Goal: Information Seeking & Learning: Find specific fact

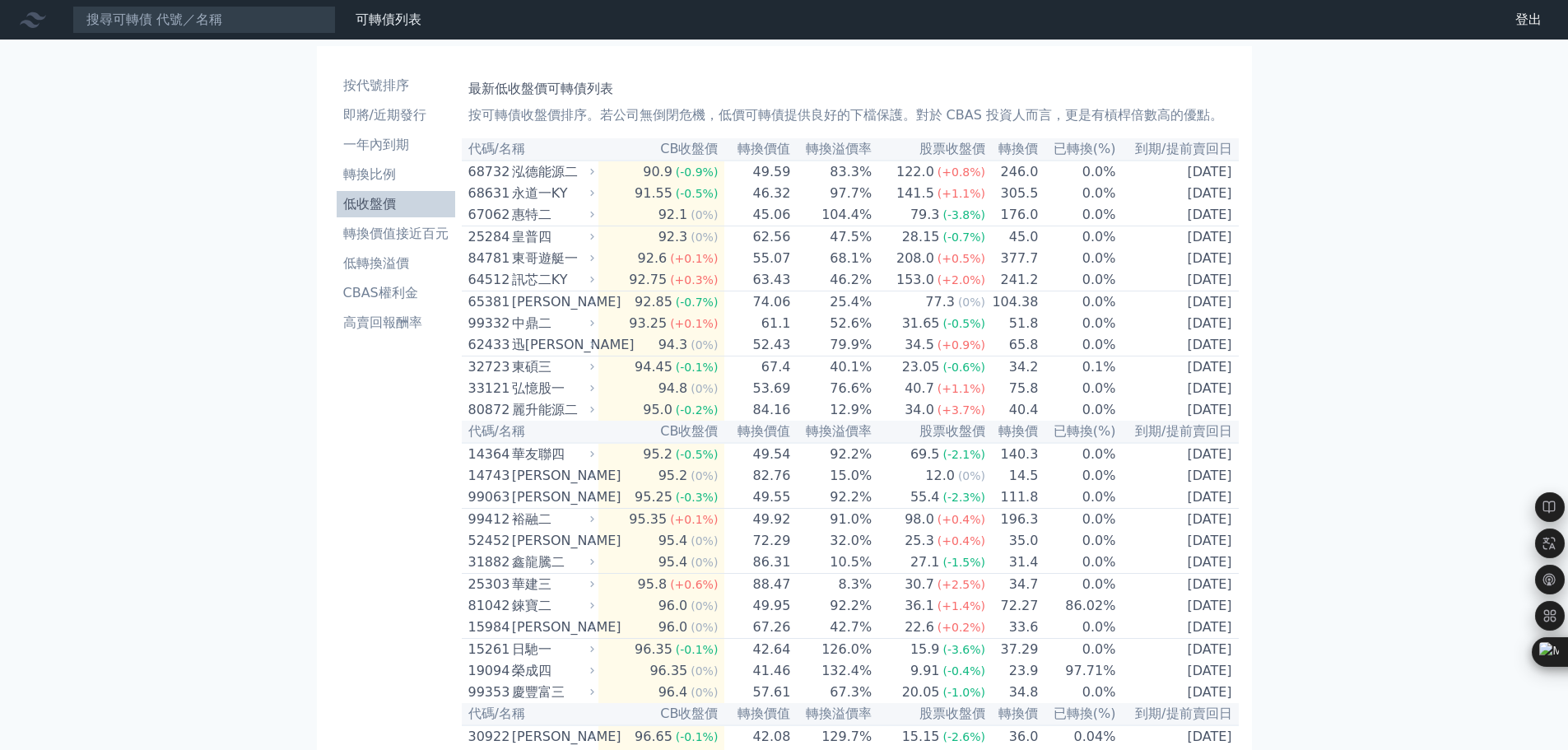
click at [388, 193] on link "低收盤價" at bounding box center [395, 204] width 119 height 26
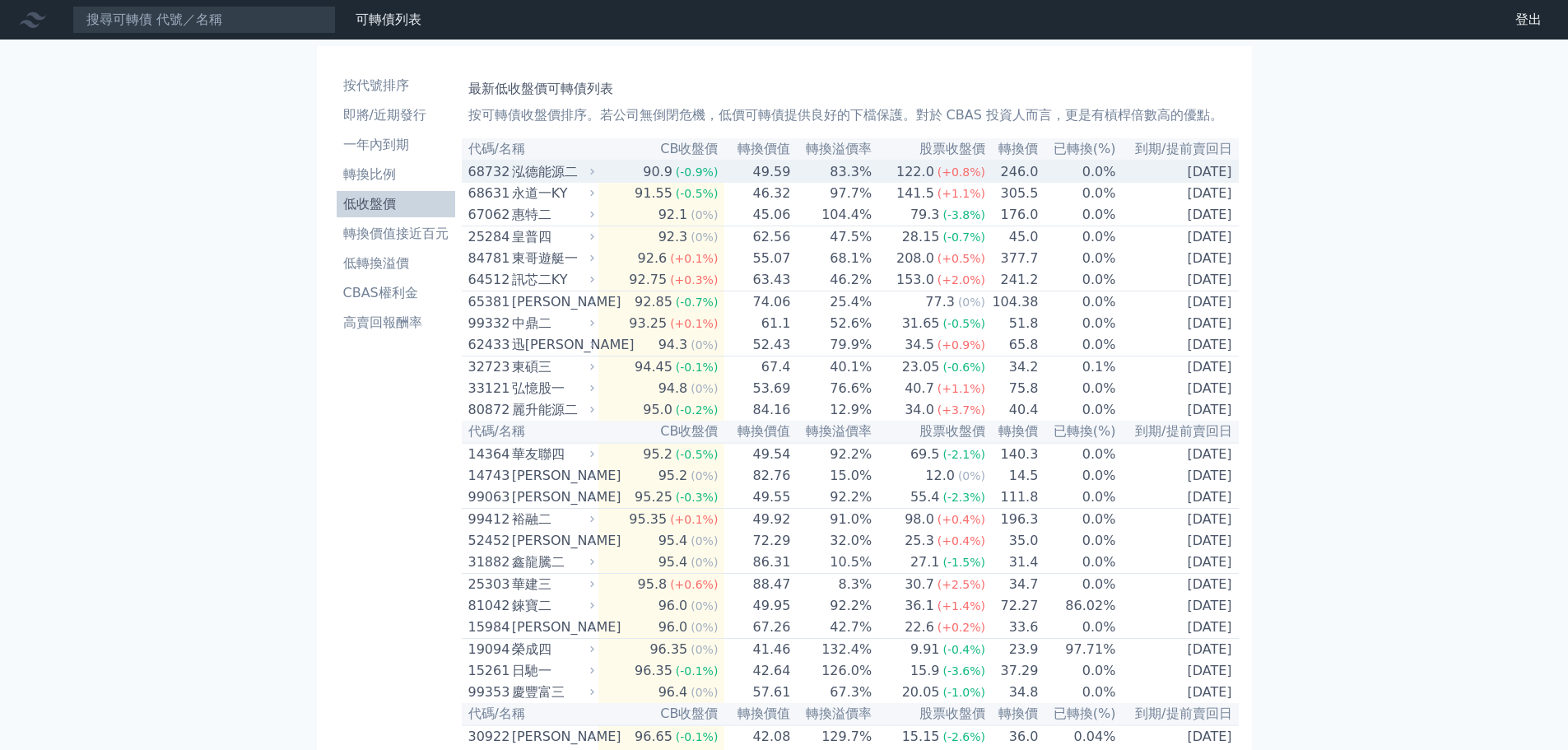
click at [630, 177] on td "90.9 (-0.9%)" at bounding box center [661, 172] width 126 height 23
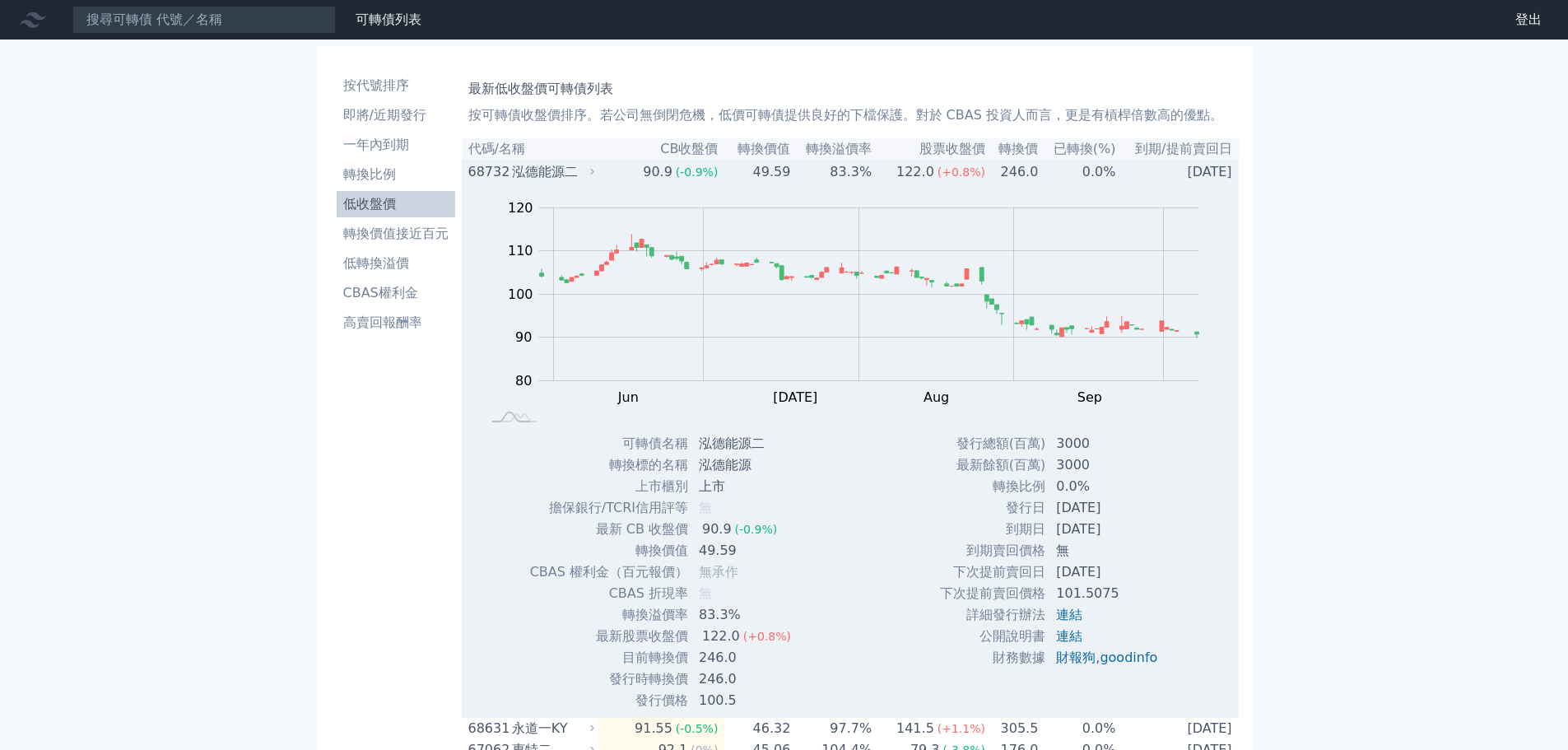
click at [588, 176] on div "泓德能源二" at bounding box center [551, 172] width 79 height 20
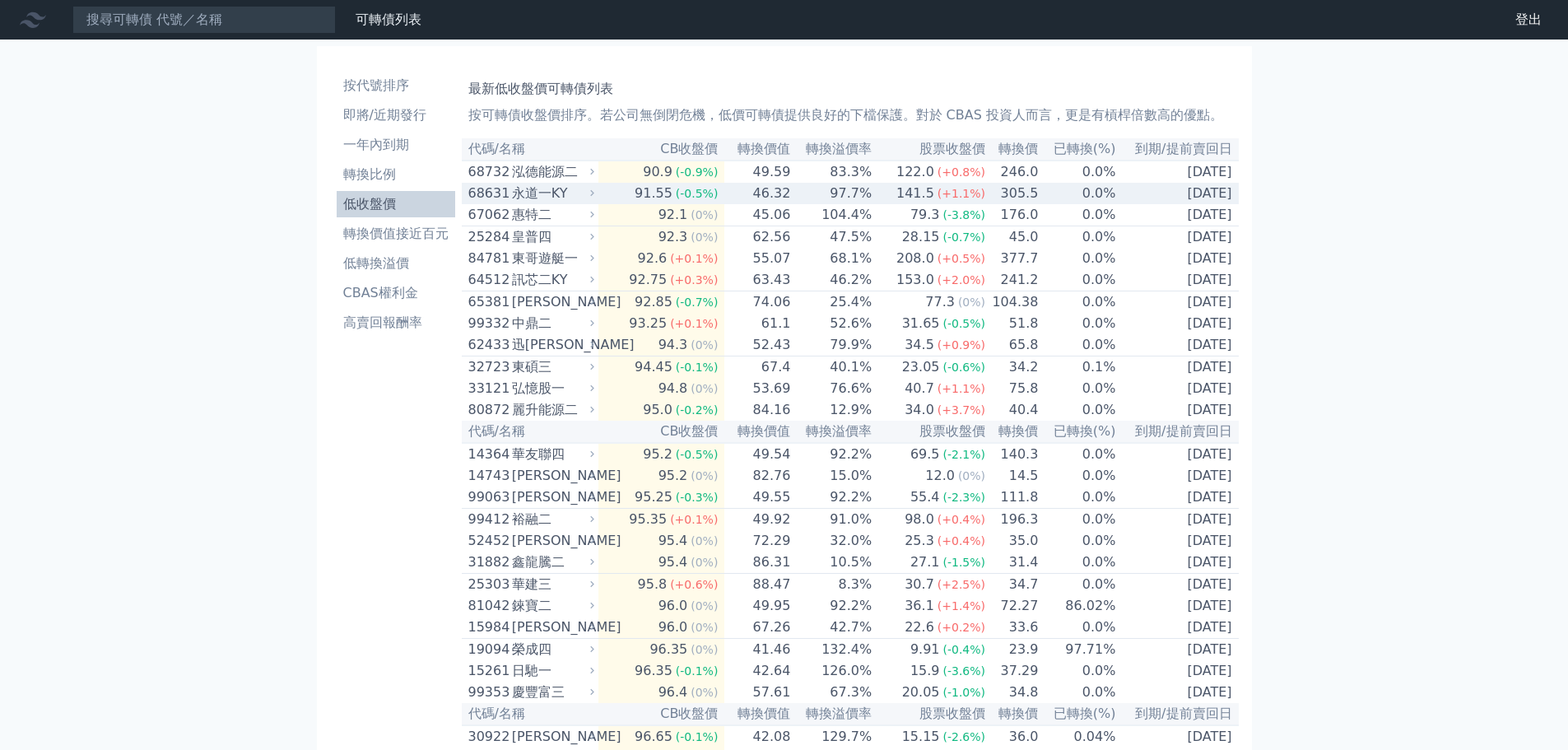
click at [583, 203] on div "永道一KY" at bounding box center [551, 193] width 79 height 20
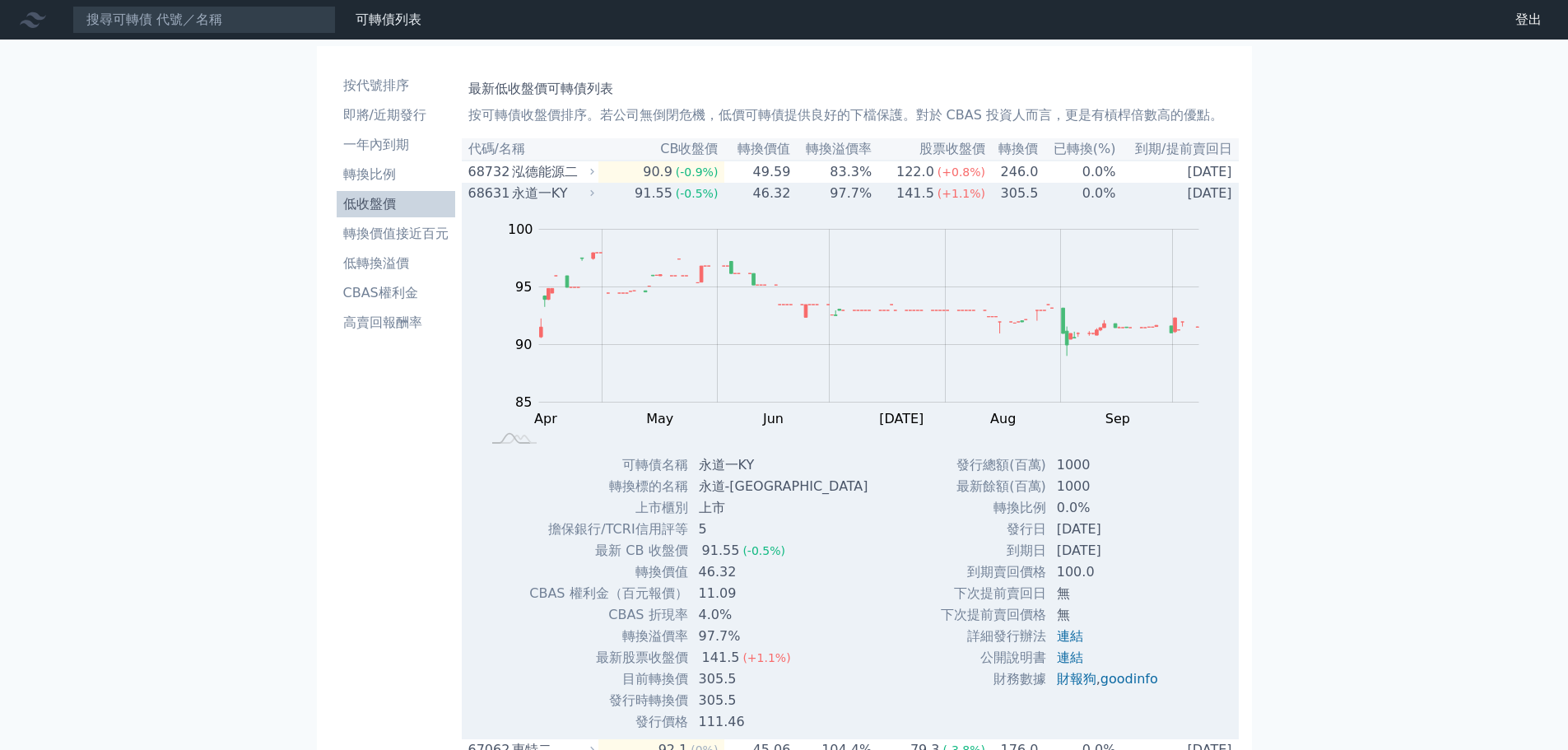
click at [583, 203] on div "永道一KY" at bounding box center [551, 193] width 79 height 20
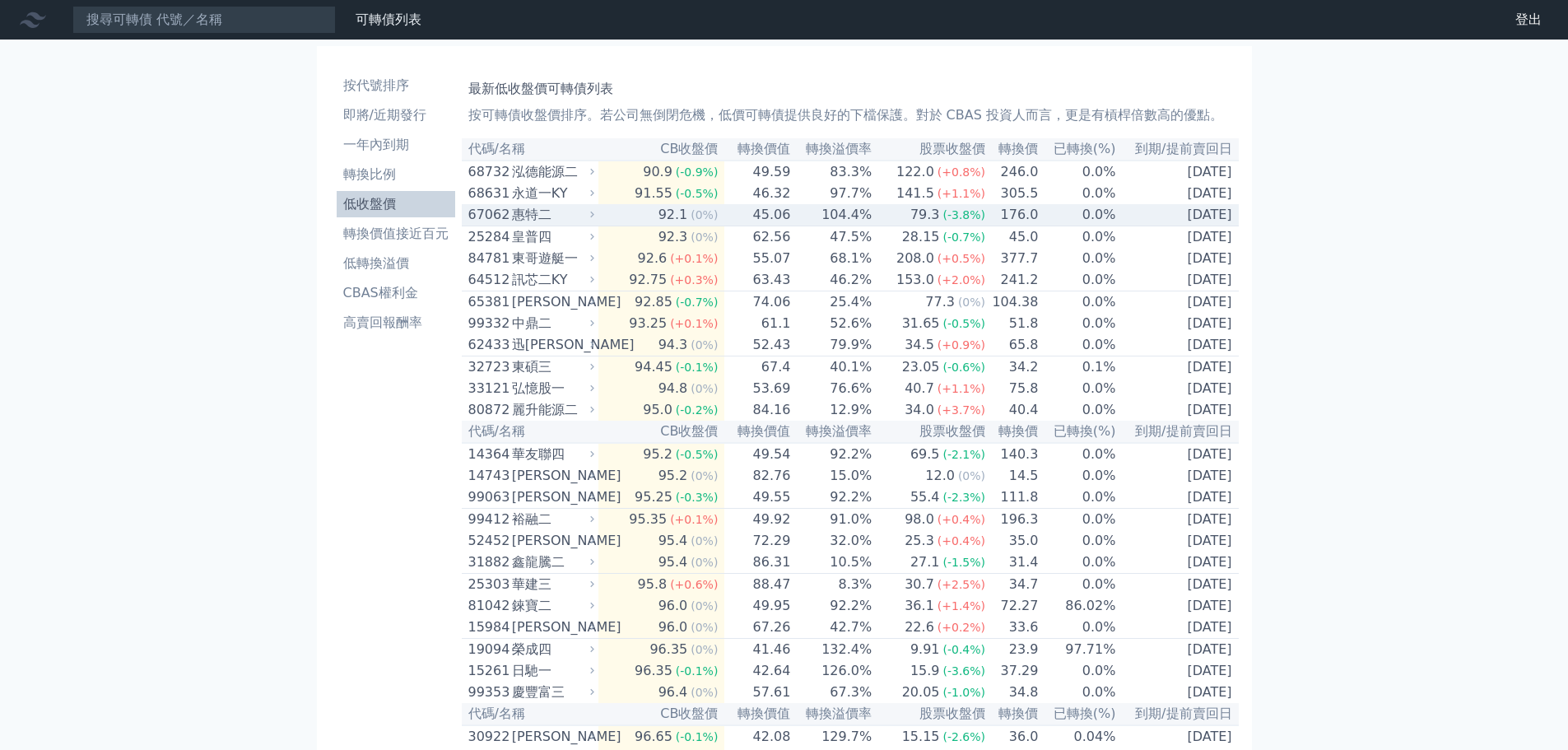
click at [577, 225] on div "惠特二" at bounding box center [551, 214] width 79 height 20
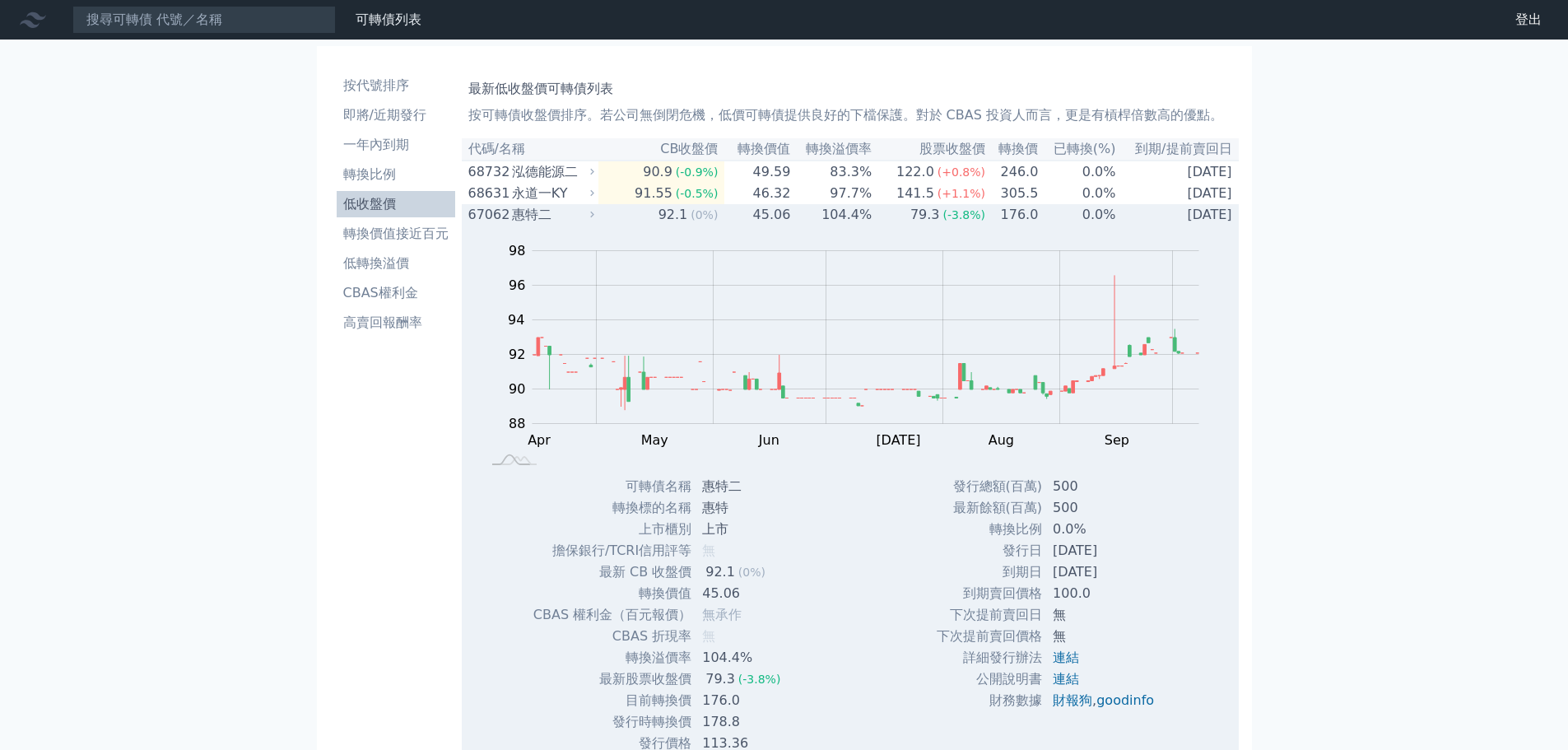
click at [577, 225] on div "惠特二" at bounding box center [551, 214] width 79 height 20
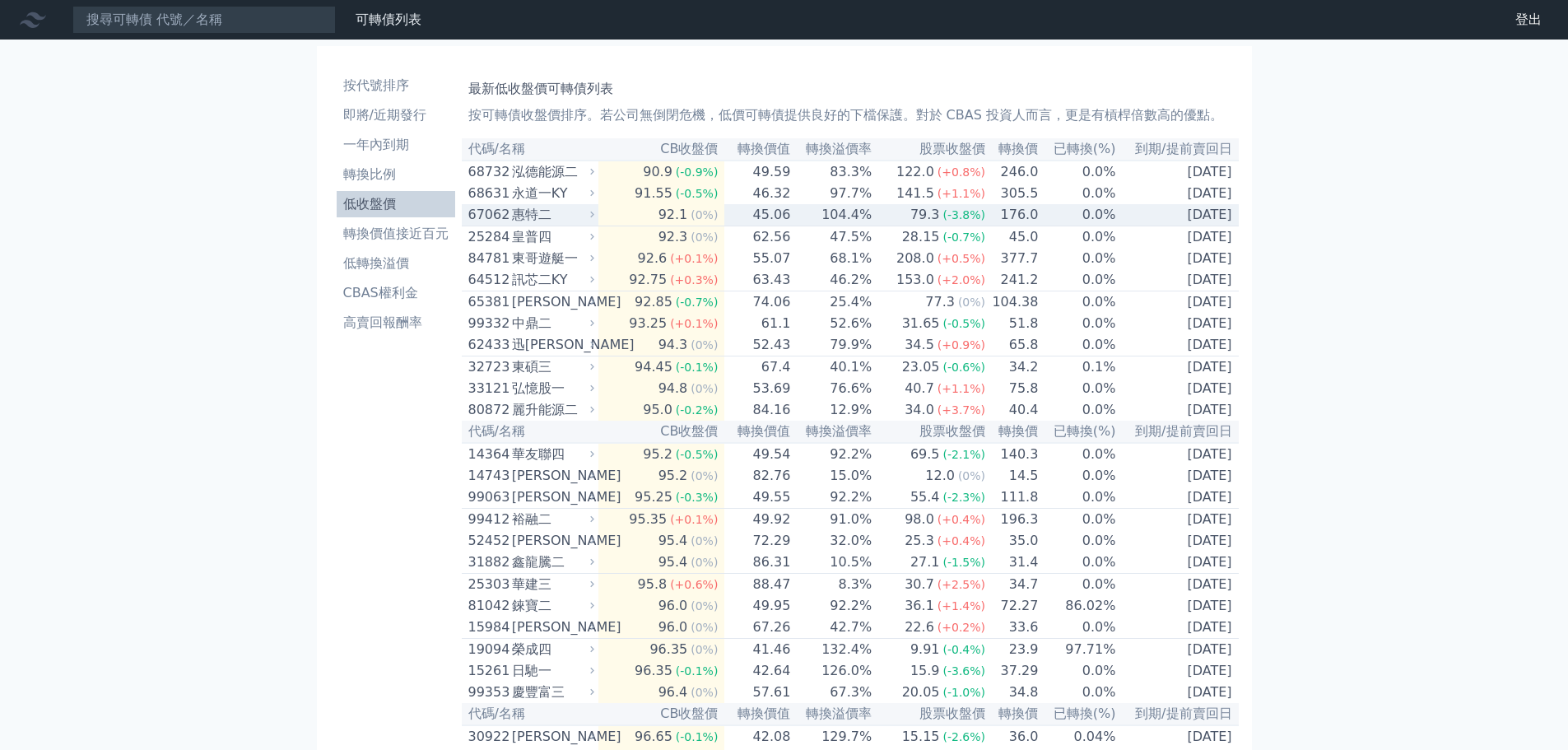
click at [577, 225] on div "惠特二" at bounding box center [551, 214] width 79 height 20
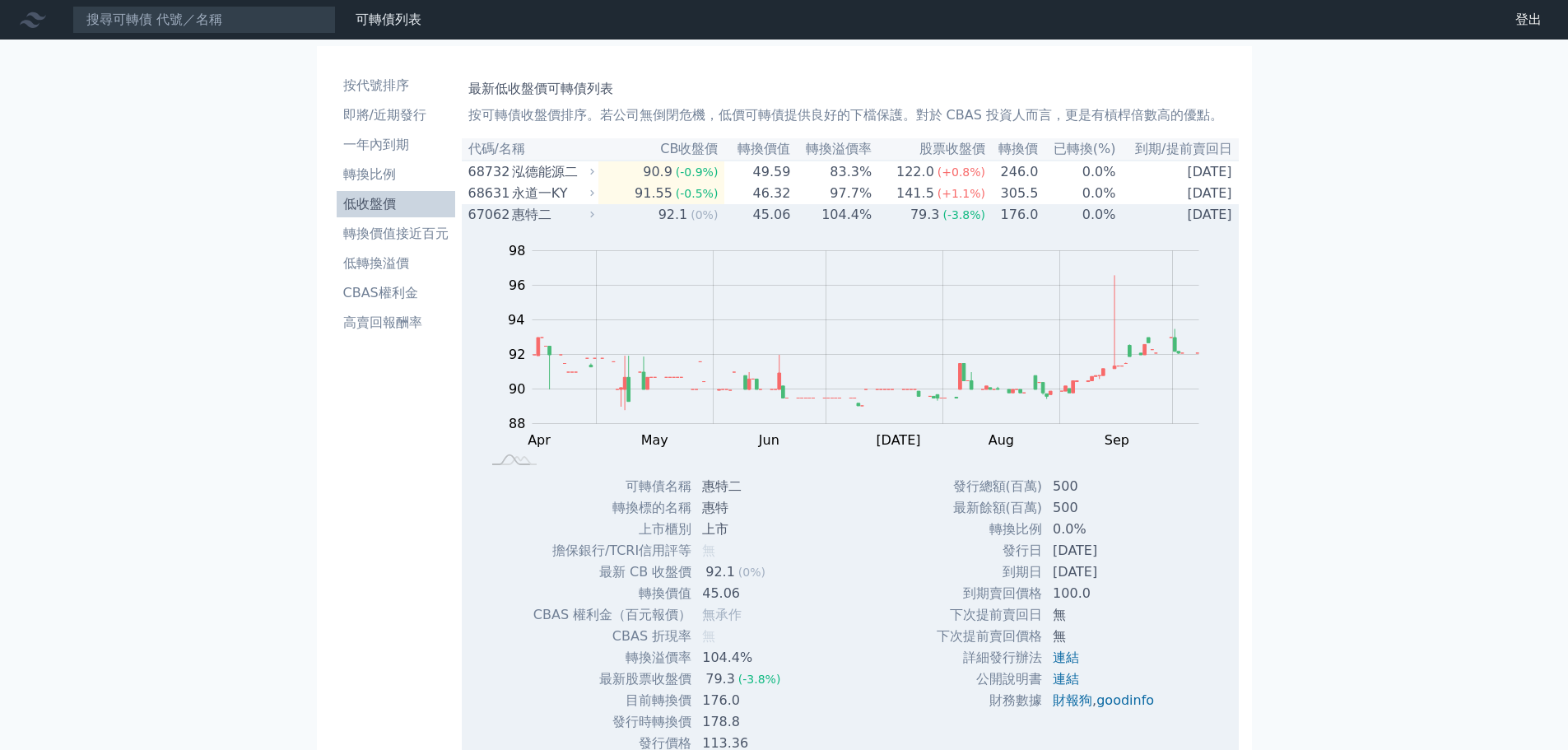
click at [572, 218] on div "惠特二" at bounding box center [551, 214] width 79 height 20
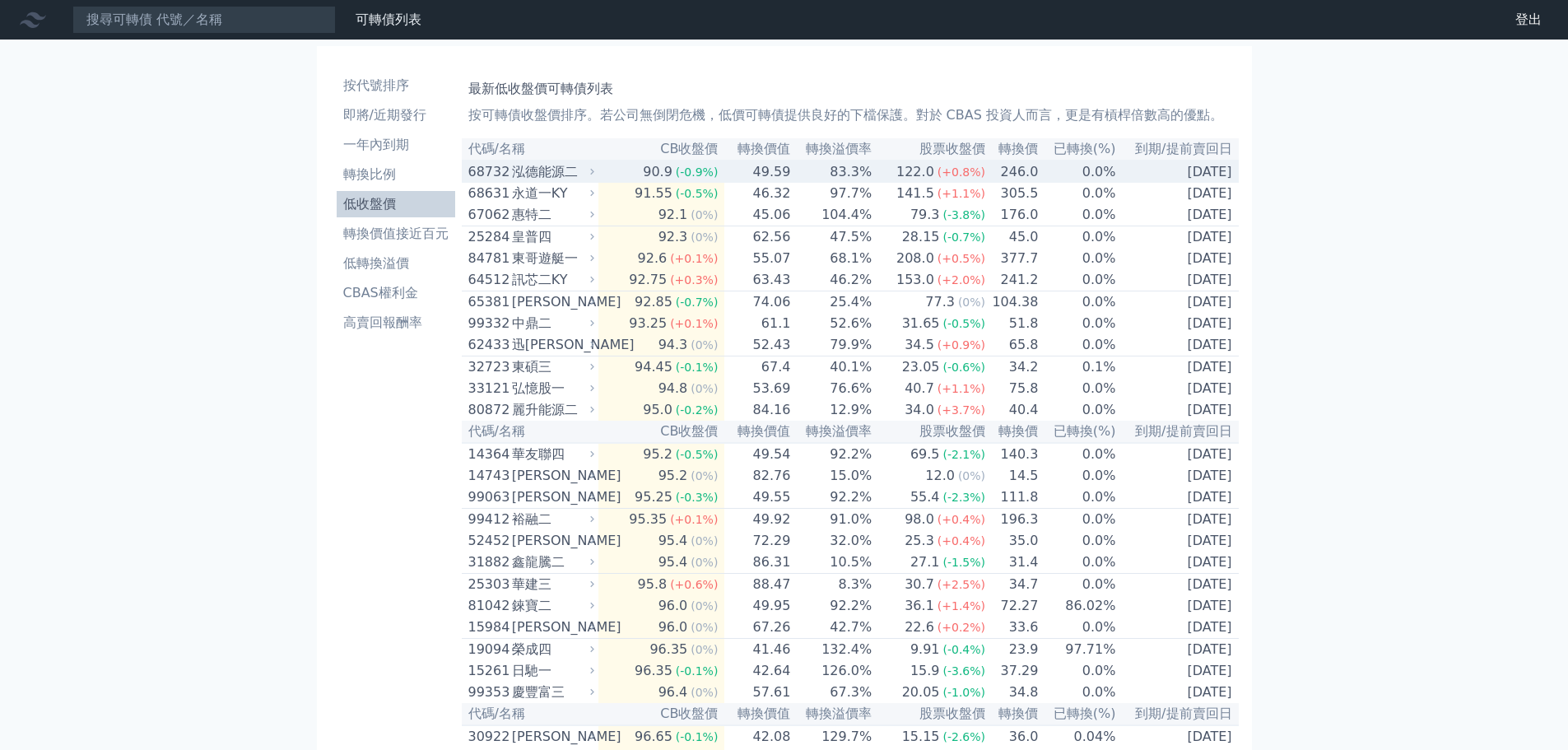
click at [576, 171] on div "泓德能源二" at bounding box center [551, 172] width 79 height 20
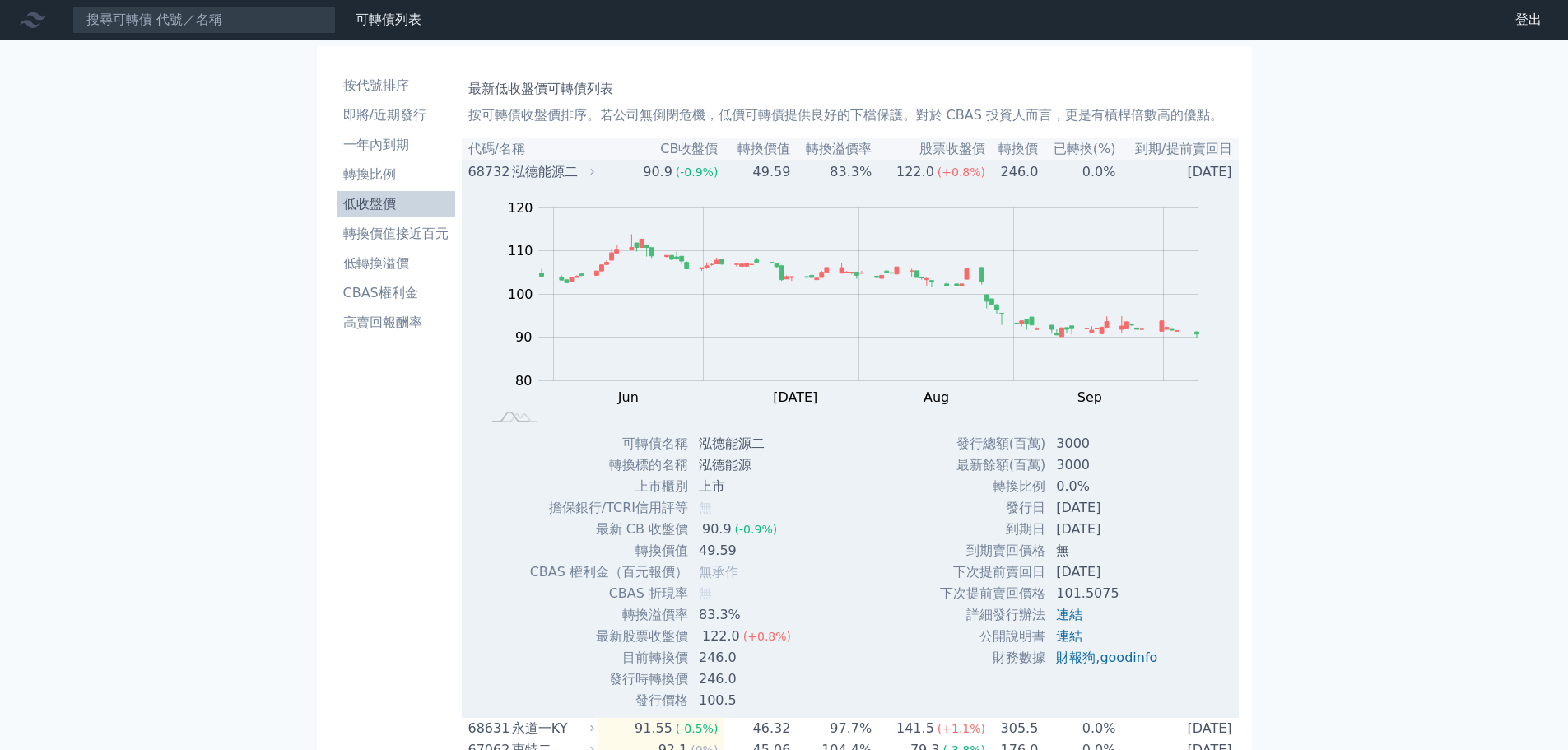
click at [578, 166] on div "泓德能源二" at bounding box center [551, 172] width 79 height 20
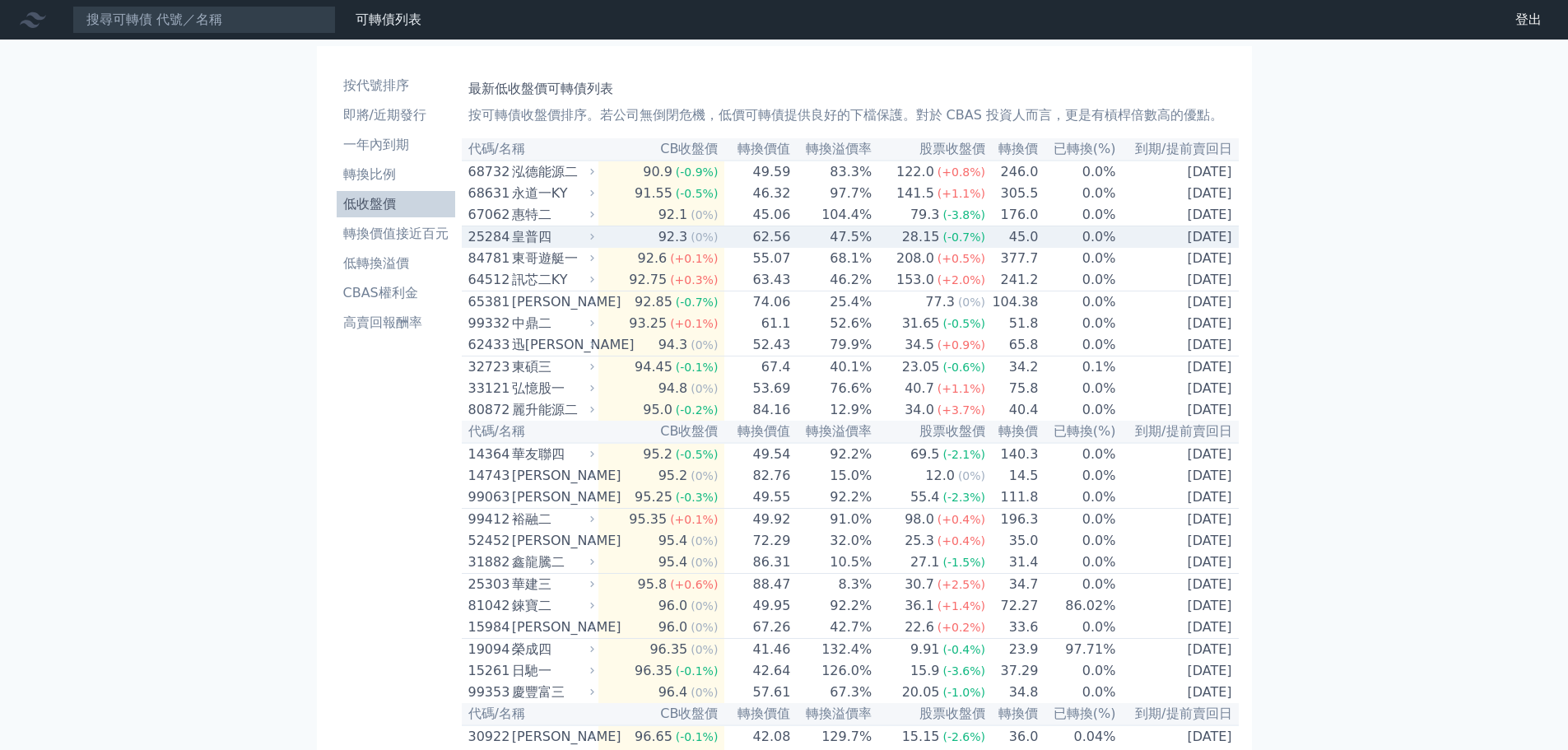
click at [556, 246] on div "皇普四" at bounding box center [551, 237] width 79 height 20
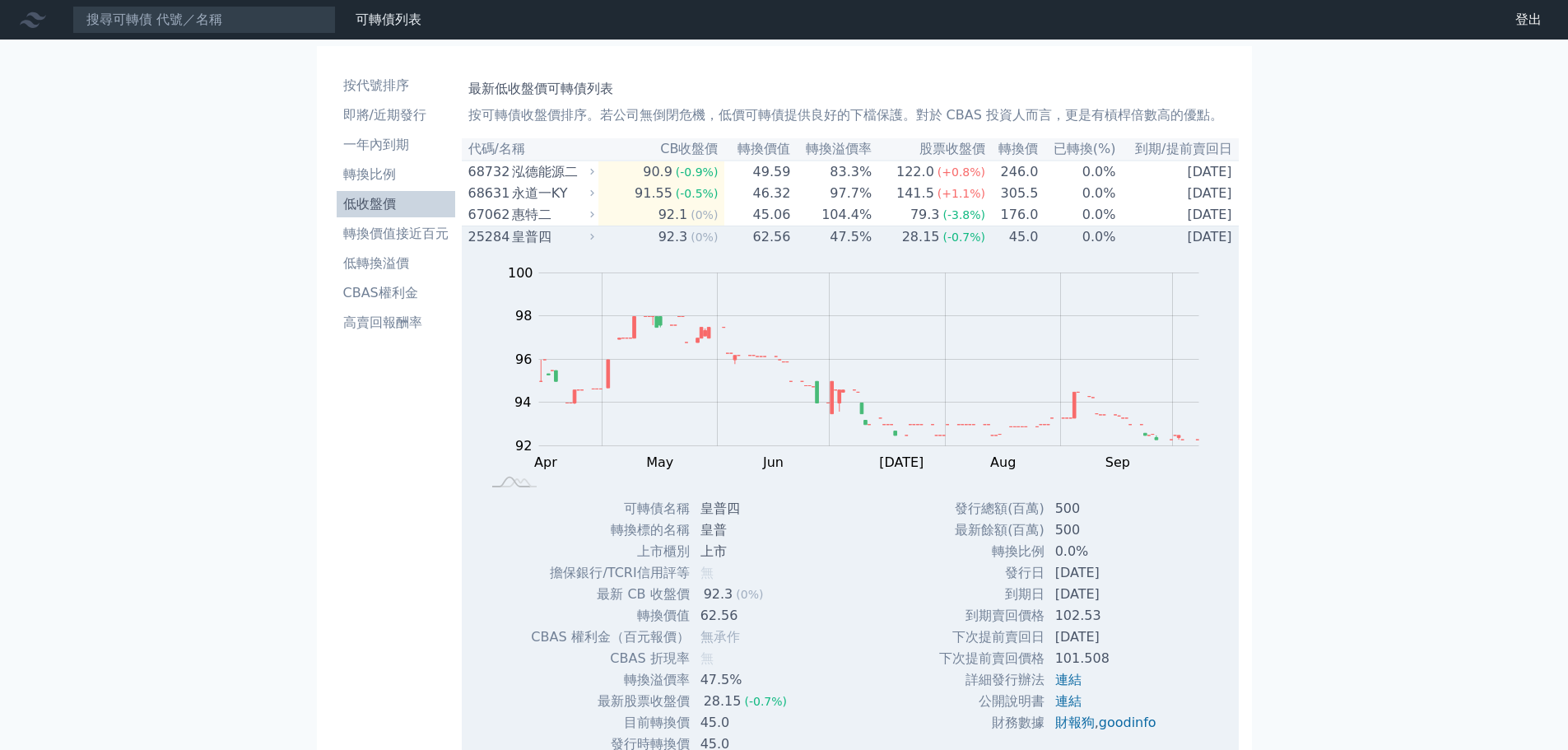
click at [556, 246] on div "皇普四" at bounding box center [551, 237] width 79 height 20
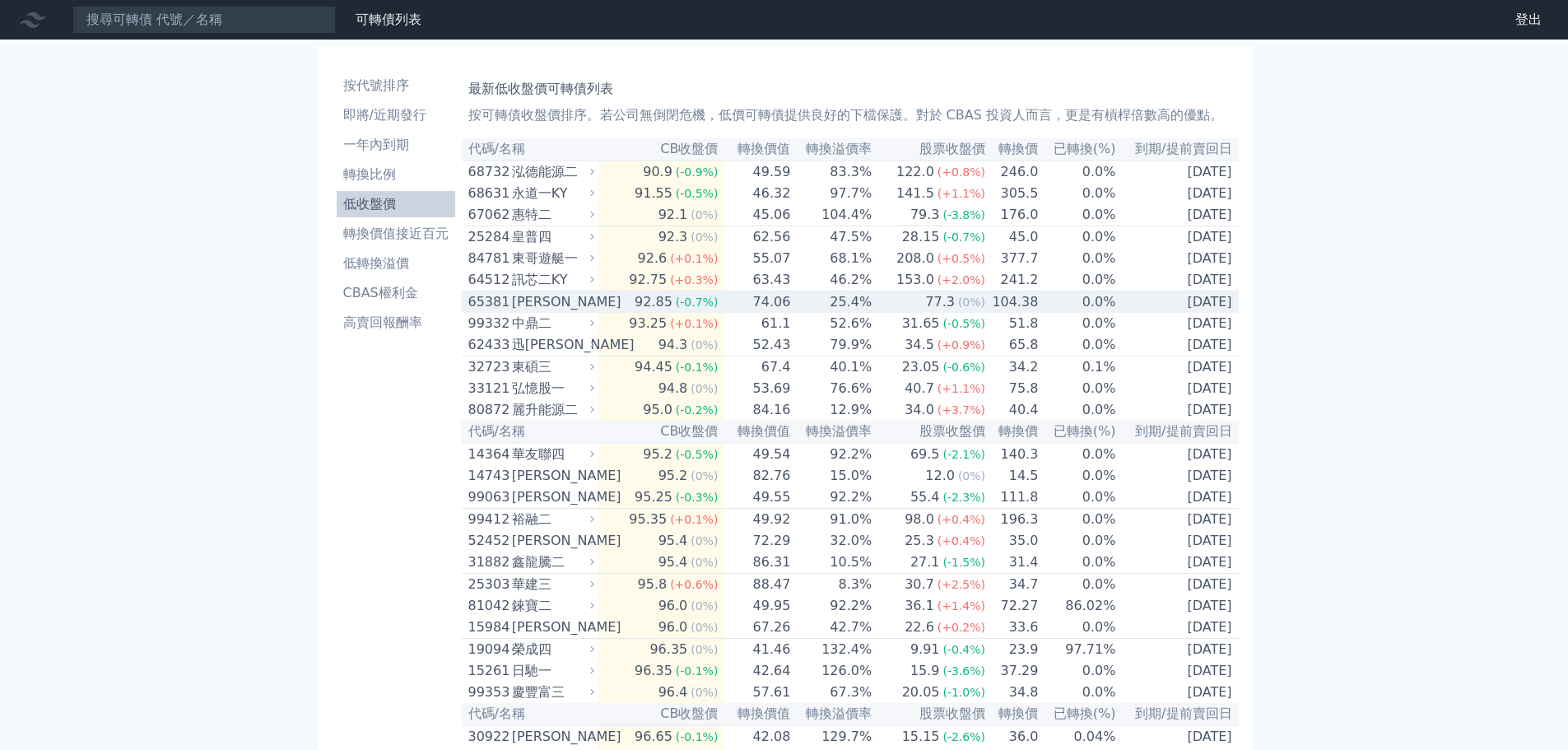
click at [554, 312] on div "[PERSON_NAME]" at bounding box center [551, 302] width 79 height 20
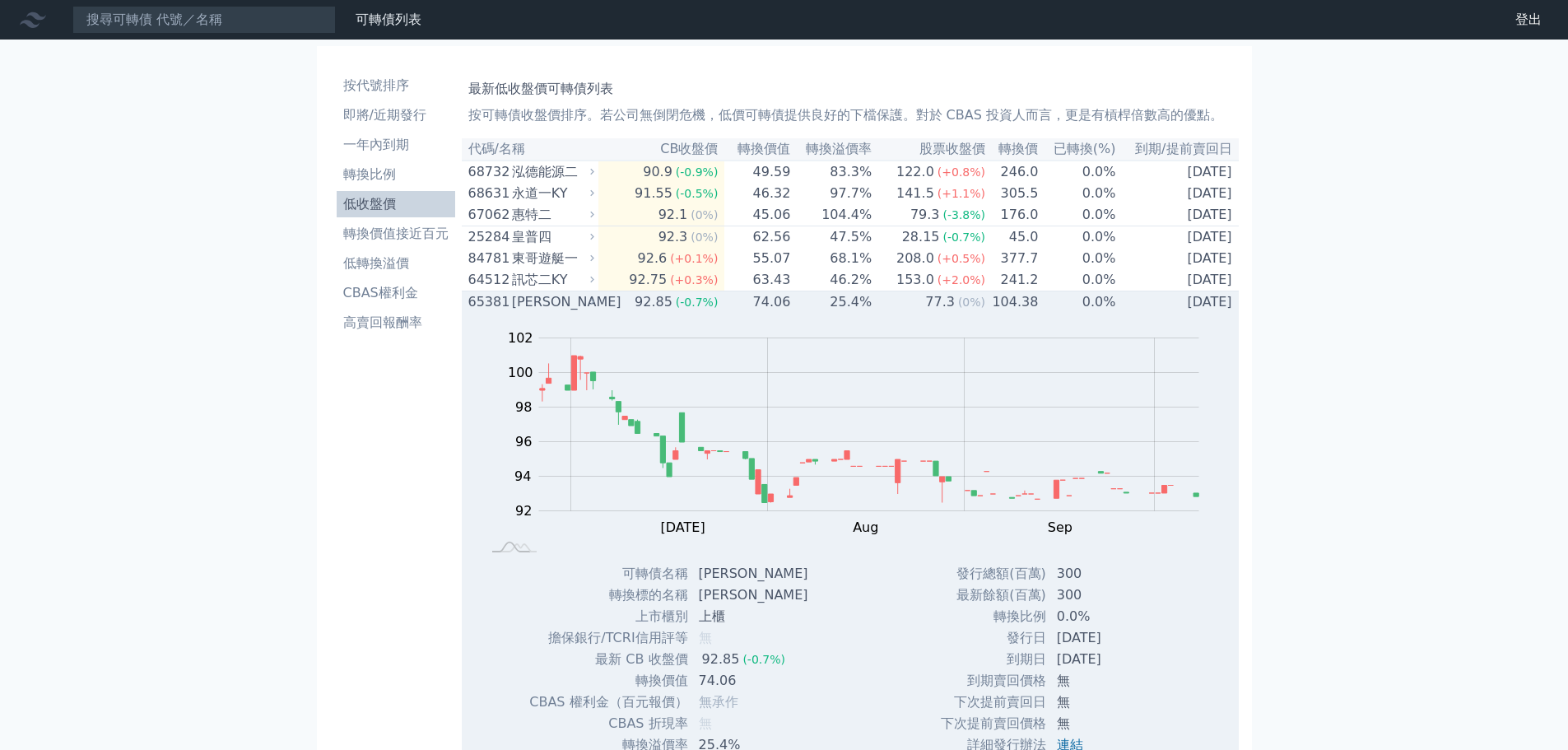
click at [554, 312] on div "[PERSON_NAME]" at bounding box center [551, 302] width 79 height 20
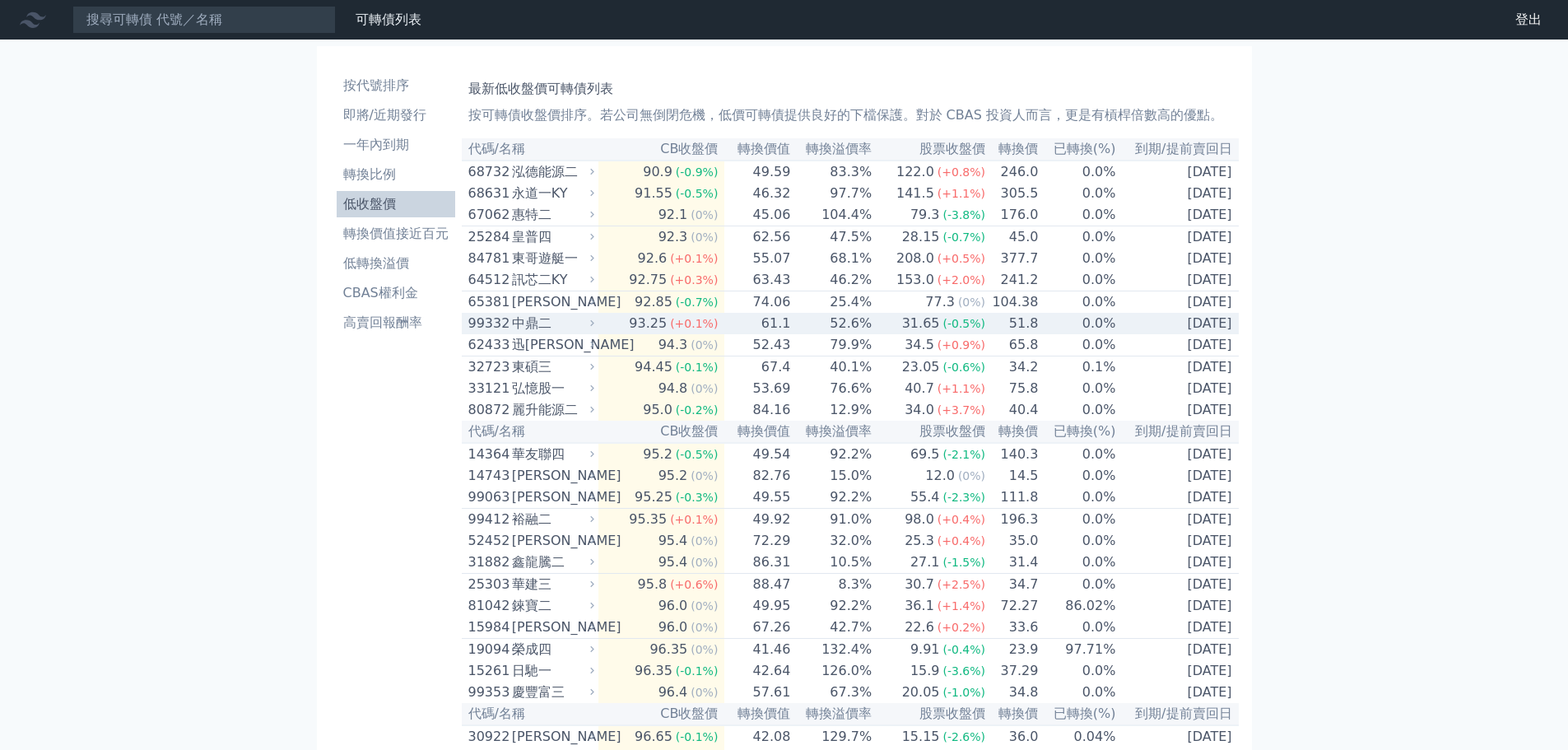
click at [560, 333] on div "中鼎二" at bounding box center [551, 323] width 79 height 20
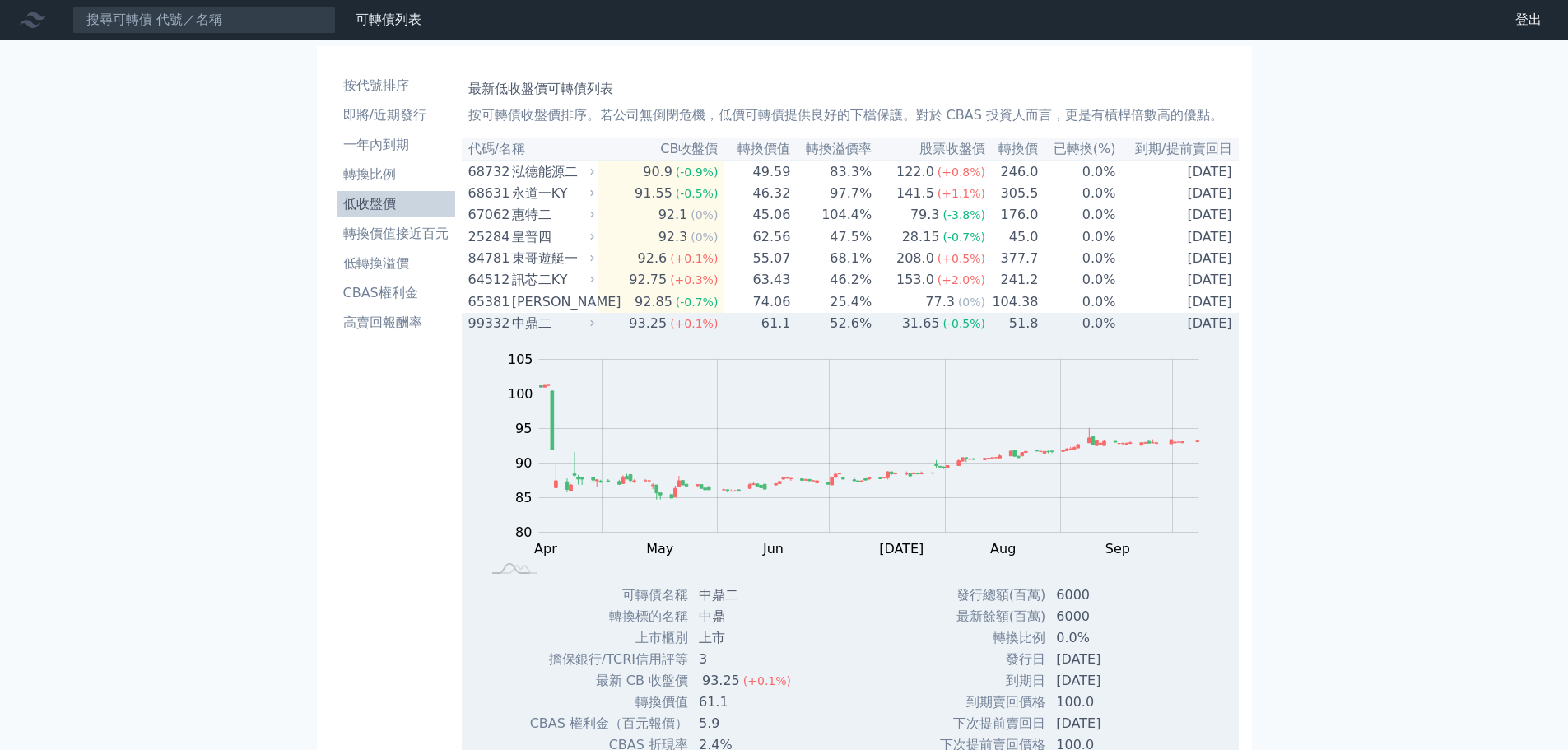
click at [569, 333] on div "中鼎二" at bounding box center [551, 323] width 79 height 20
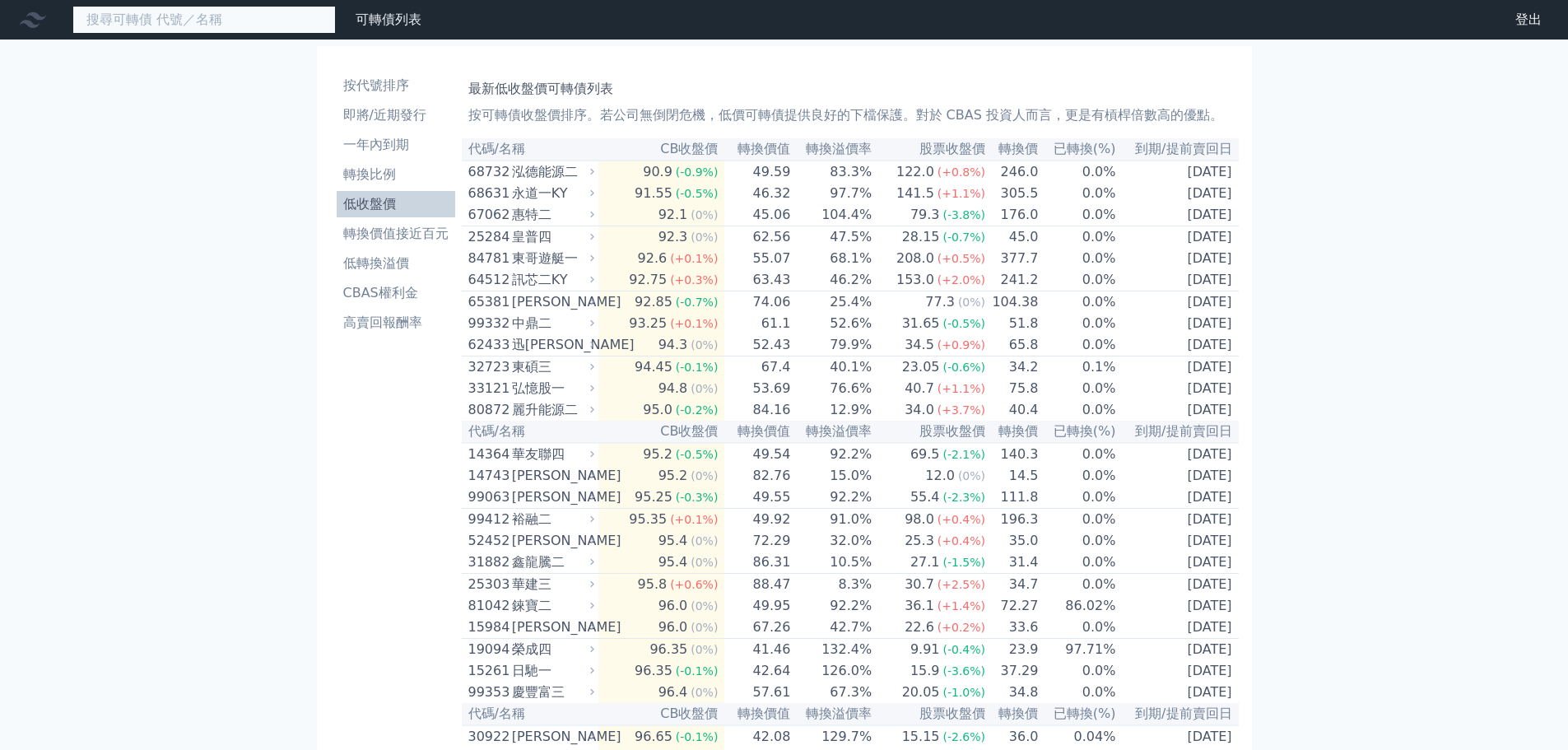
click at [254, 23] on input at bounding box center [205, 20] width 264 height 28
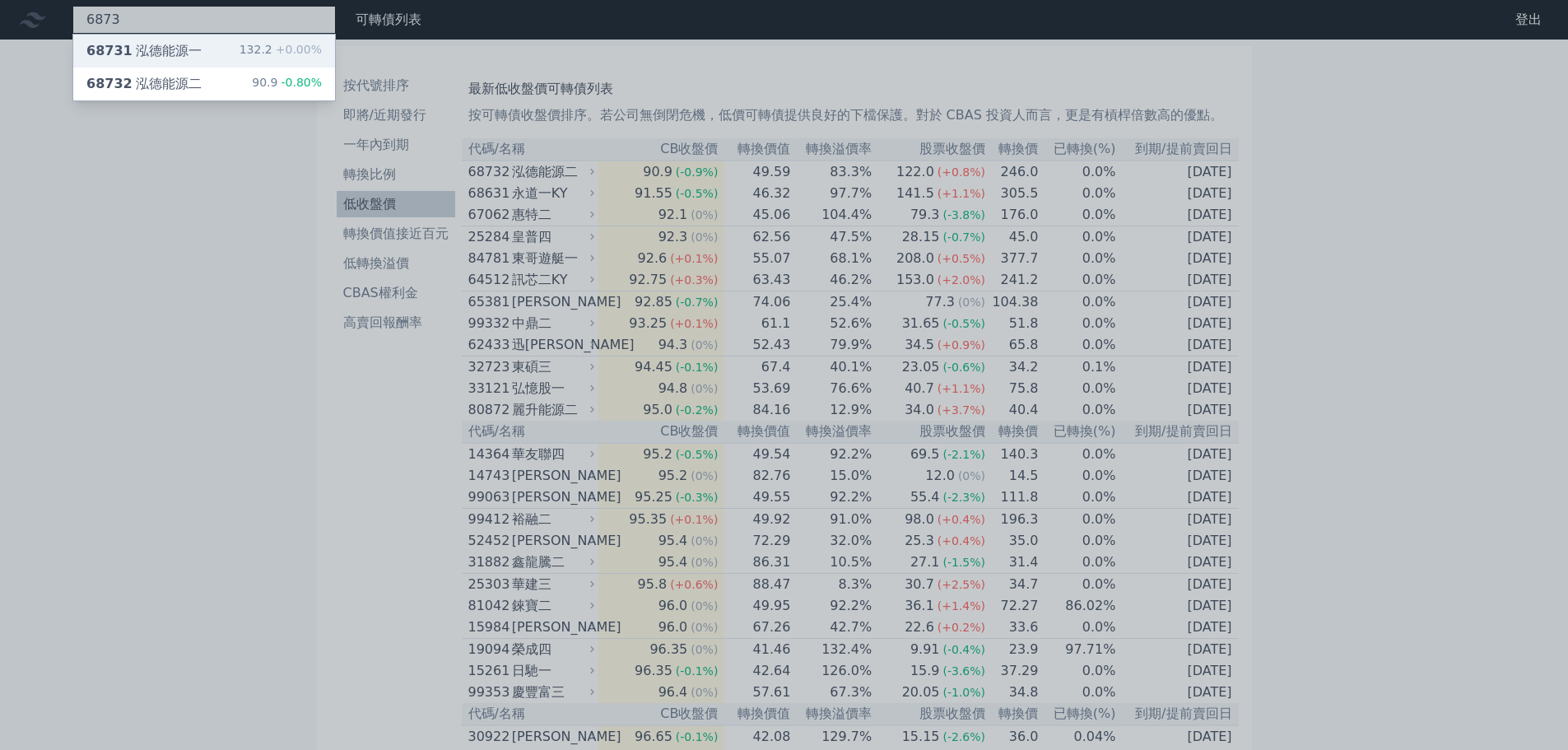
type input "6873"
click at [246, 47] on div "68731 泓德能源一 132.2 +0.00%" at bounding box center [204, 51] width 262 height 33
click at [147, 501] on div at bounding box center [784, 375] width 1568 height 750
